Goal: Task Accomplishment & Management: Use online tool/utility

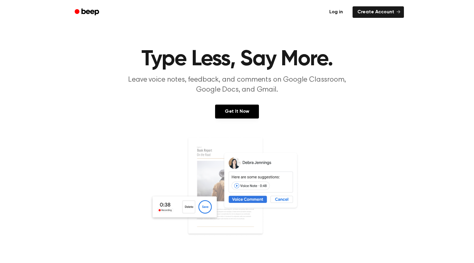
click at [340, 8] on link "Log in" at bounding box center [336, 12] width 26 height 14
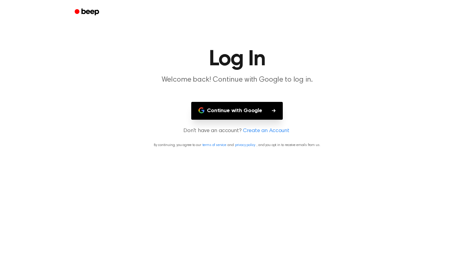
click at [259, 105] on button "Continue with Google" at bounding box center [237, 111] width 92 height 18
click at [234, 112] on button "Continue with Google" at bounding box center [237, 111] width 92 height 18
